Goal: Task Accomplishment & Management: Complete application form

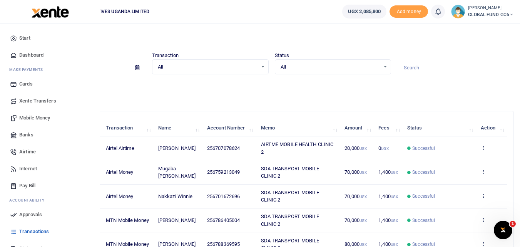
click at [25, 136] on span "Banks" at bounding box center [26, 135] width 14 height 8
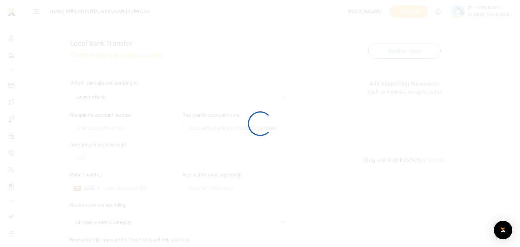
select select
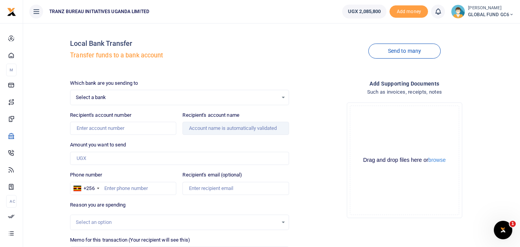
click at [110, 98] on span "Select a bank" at bounding box center [177, 98] width 202 height 8
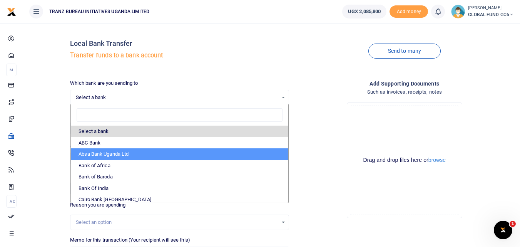
click at [93, 152] on li "Absa Bank Uganda Ltd" at bounding box center [179, 154] width 217 height 12
select select "ABSA"
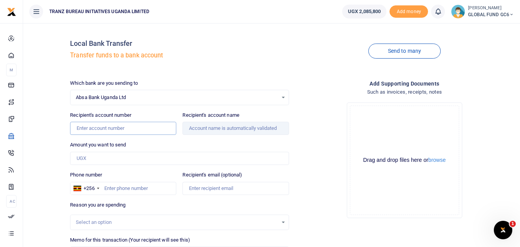
click at [114, 130] on input "Recipient's account number" at bounding box center [123, 128] width 106 height 13
type input "6004625097"
click at [140, 144] on div "Amount you want to send Amount is required." at bounding box center [179, 153] width 219 height 24
type input "Most At Risk Populations Initiative"
click at [136, 160] on input "Amount you want to send" at bounding box center [179, 158] width 219 height 13
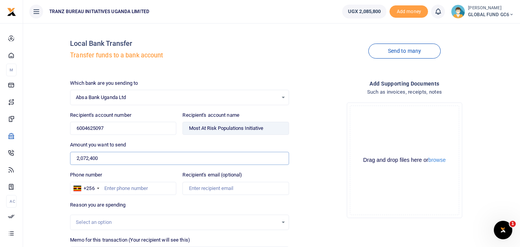
type input "2,072,400"
click at [145, 173] on div "Phone number +256 Uganda +256" at bounding box center [123, 183] width 106 height 24
click at [137, 186] on input "Phone number" at bounding box center [123, 188] width 106 height 13
type input "0"
type input "762646443"
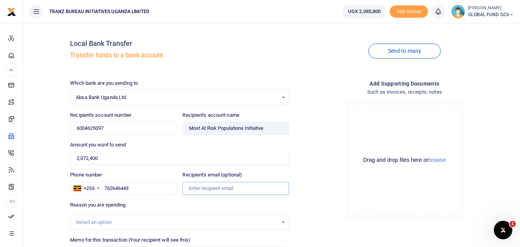
click at [195, 191] on input "Recipient's email (optional)" at bounding box center [235, 188] width 106 height 13
click at [125, 221] on div "Select an option" at bounding box center [177, 222] width 202 height 8
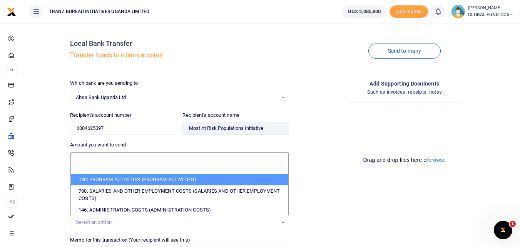
click at [135, 181] on li "130: PROGRAM ACTIVITIES (PROGRAM ACTIVITIES)" at bounding box center [179, 180] width 217 height 12
select select "5376"
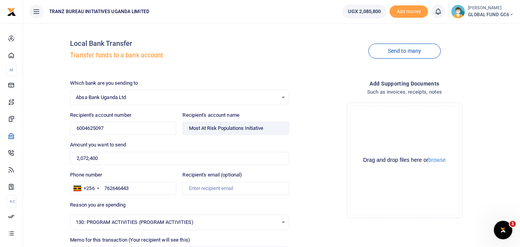
click at [306, 209] on div "Drop your files here Drag and drop files here or browse Powered by Uppy" at bounding box center [404, 160] width 219 height 128
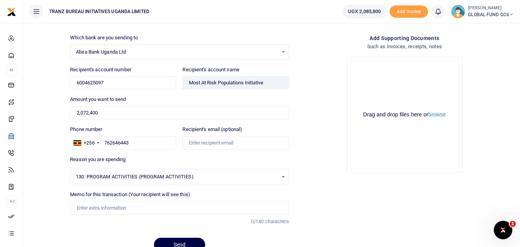
scroll to position [46, 0]
click at [115, 207] on input "Memo for this transaction (Your recipient will see this)" at bounding box center [179, 206] width 219 height 13
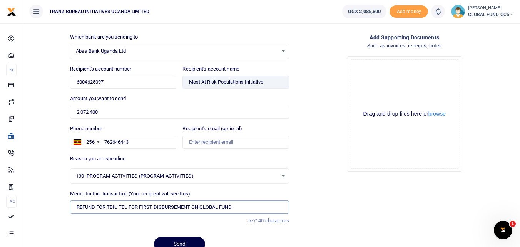
click at [99, 211] on input "REFUND FOR TBIU TEU FOR FIRST DISBURSEMENT ON GLOBAL FUND" at bounding box center [179, 206] width 219 height 13
click at [153, 206] on input "REFUND FOR TBIU TEU FOR FIRST DISBURSEMENT ON GLOBAL FUND" at bounding box center [179, 206] width 219 height 13
type input "REFUND FOR TBIU TEU FOR FOURTH DISBURSEMENT ON GLOBAL FUND"
click at [309, 197] on div "Add supporting Documents Such as invoices, receipts, notes Drop your files here…" at bounding box center [404, 145] width 225 height 224
click at [167, 241] on button "Send" at bounding box center [179, 244] width 51 height 14
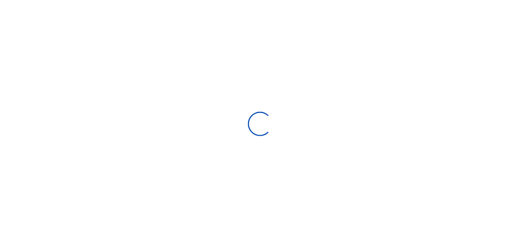
scroll to position [46, 0]
select select
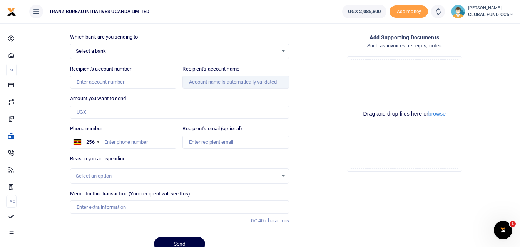
scroll to position [0, 0]
click at [438, 8] on icon at bounding box center [438, 11] width 8 height 8
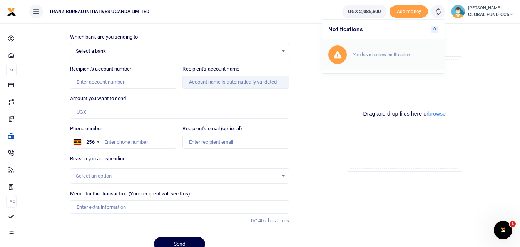
click at [387, 52] on small "You have no new notification" at bounding box center [381, 54] width 57 height 5
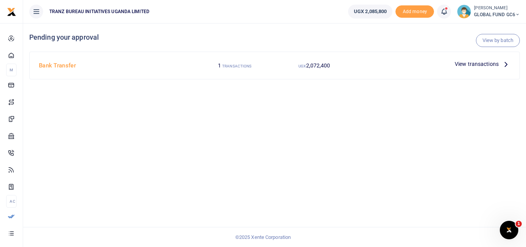
click at [495, 65] on span "View transactions" at bounding box center [476, 64] width 44 height 8
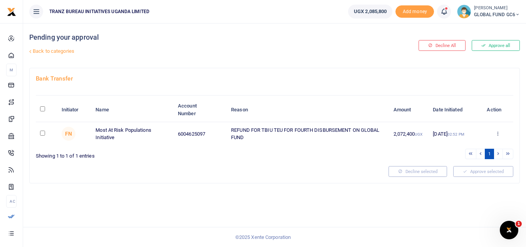
click at [39, 133] on td at bounding box center [46, 133] width 21 height 23
click at [43, 134] on input "checkbox" at bounding box center [42, 132] width 5 height 5
checkbox input "true"
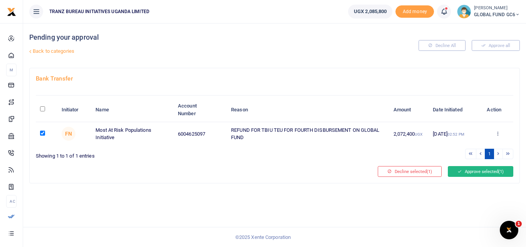
click at [457, 169] on icon at bounding box center [459, 171] width 4 height 5
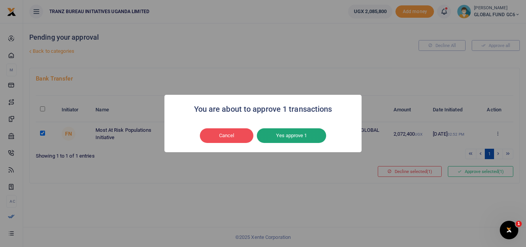
click at [287, 134] on button "Yes approve 1" at bounding box center [291, 135] width 69 height 15
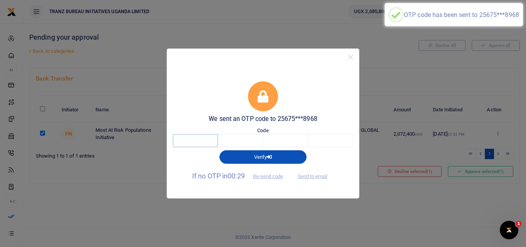
click at [206, 140] on input "text" at bounding box center [195, 140] width 45 height 13
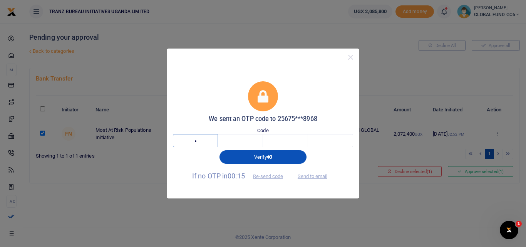
type input "8"
type input "5"
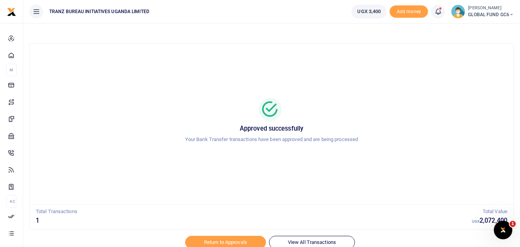
click at [288, 241] on div at bounding box center [260, 241] width 135 height 9
click at [289, 242] on div at bounding box center [260, 241] width 135 height 9
click at [349, 191] on div "Approved successfully Your Bank Transfer transactions have been approved and ar…" at bounding box center [271, 124] width 465 height 148
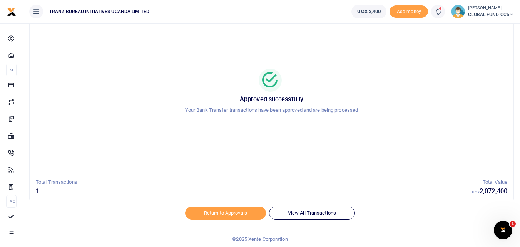
scroll to position [31, 0]
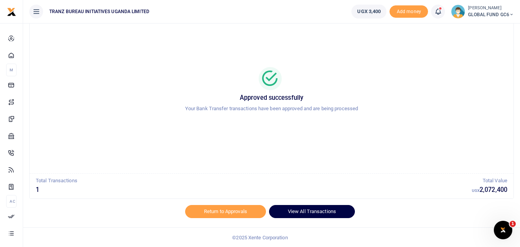
click at [316, 211] on link "View All Transactions" at bounding box center [312, 211] width 86 height 13
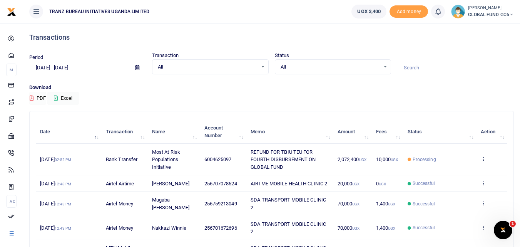
click at [42, 97] on button "PDF" at bounding box center [37, 98] width 17 height 13
click at [484, 162] on td "View details Send again" at bounding box center [491, 160] width 31 height 32
click at [484, 161] on icon at bounding box center [483, 158] width 5 height 5
click at [461, 171] on link "View details" at bounding box center [454, 171] width 61 height 11
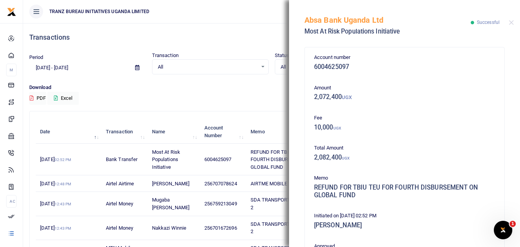
click at [397, 125] on h5 "10,000 UGX" at bounding box center [404, 128] width 181 height 8
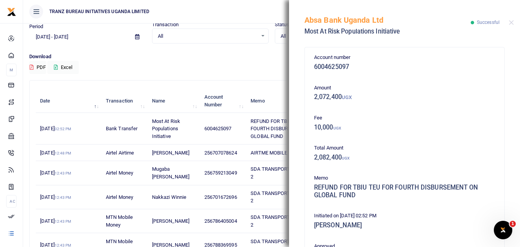
click at [397, 125] on h5 "10,000 UGX" at bounding box center [404, 128] width 181 height 8
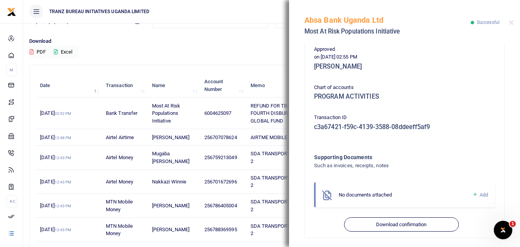
scroll to position [200, 0]
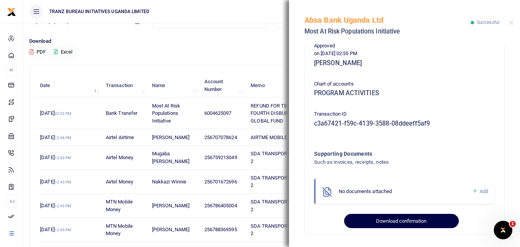
click at [395, 222] on button "Download confirmation" at bounding box center [401, 221] width 114 height 15
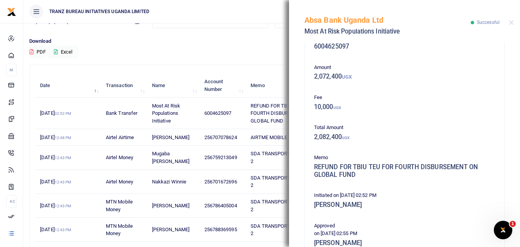
scroll to position [5, 0]
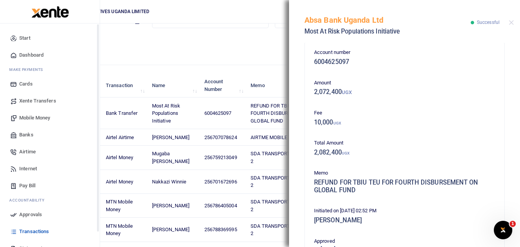
click at [20, 47] on link "Dashboard" at bounding box center [49, 55] width 87 height 17
